Goal: Transaction & Acquisition: Purchase product/service

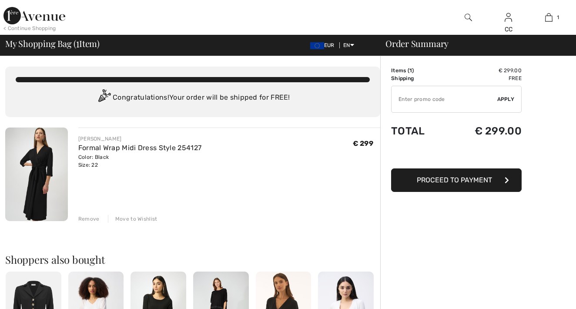
click at [455, 100] on input "TEXT" at bounding box center [444, 99] width 106 height 26
type input "LIVE10"
click at [506, 104] on div "✔ Apply Remove" at bounding box center [456, 99] width 130 height 27
click at [506, 101] on span "Apply" at bounding box center [505, 99] width 17 height 8
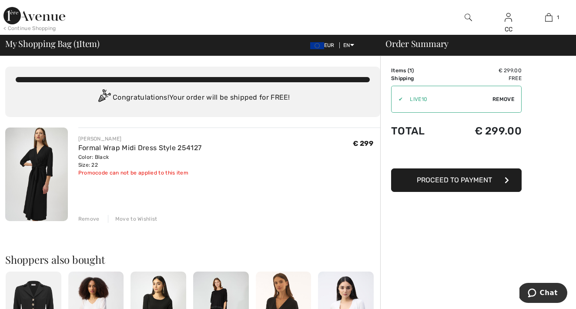
click at [49, 18] on img at bounding box center [34, 15] width 62 height 17
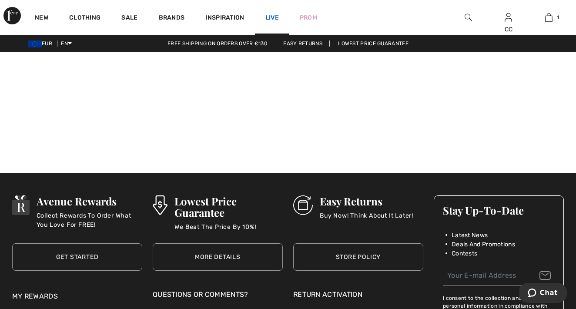
click at [275, 13] on link "Live" at bounding box center [271, 17] width 13 height 9
